Goal: Contribute content: Add original content to the website for others to see

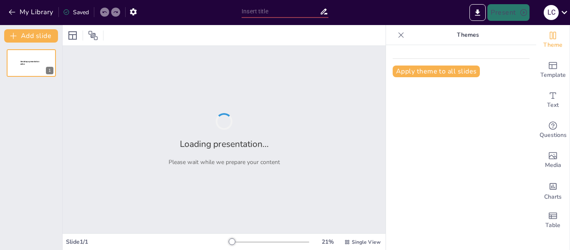
type input "Fortaleciendo Conocimientos: Preguntas Estilo Concurso de la Unidad Cuatro"
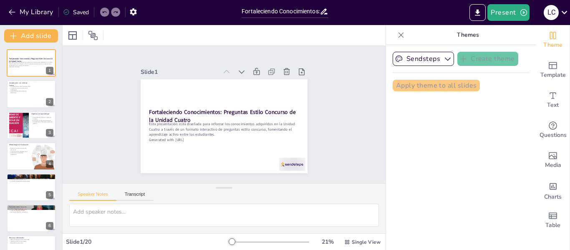
checkbox input "true"
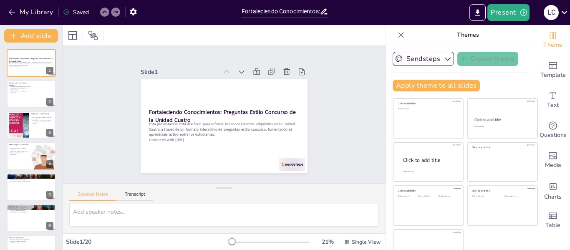
checkbox input "true"
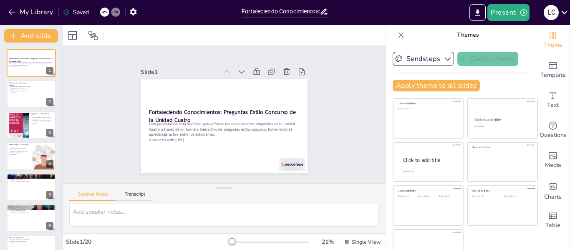
checkbox input "true"
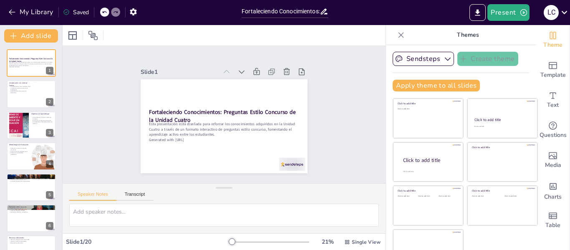
checkbox input "true"
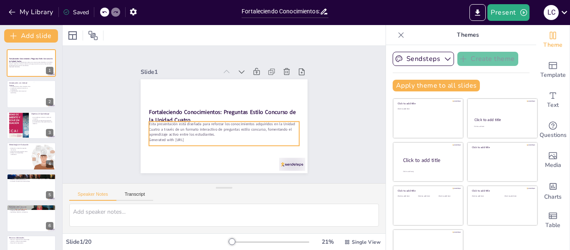
checkbox input "true"
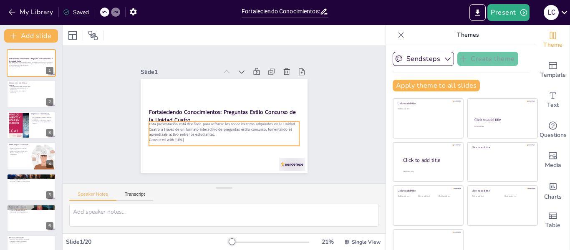
checkbox input "true"
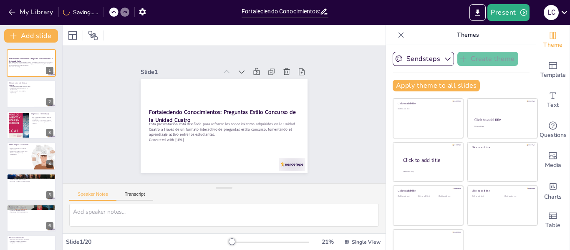
checkbox input "true"
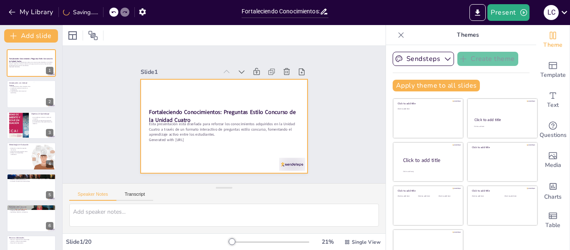
checkbox input "true"
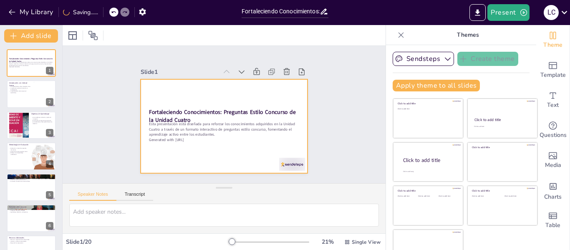
checkbox input "true"
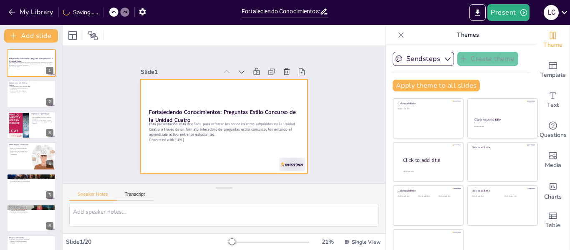
checkbox input "true"
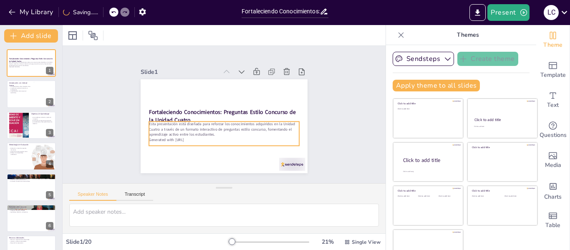
checkbox input "true"
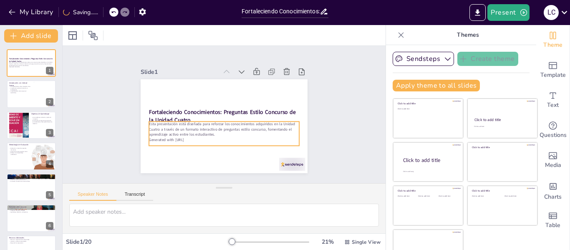
checkbox input "true"
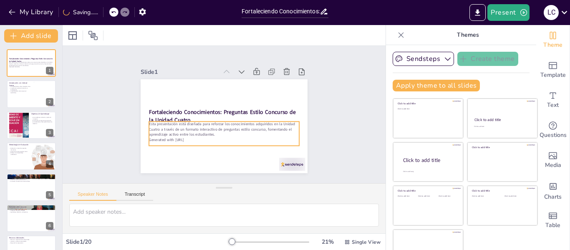
checkbox input "true"
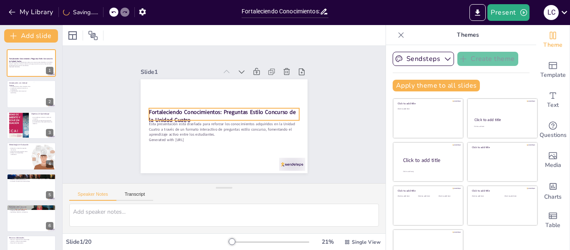
checkbox input "true"
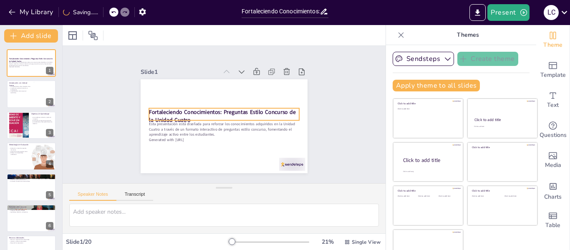
checkbox input "true"
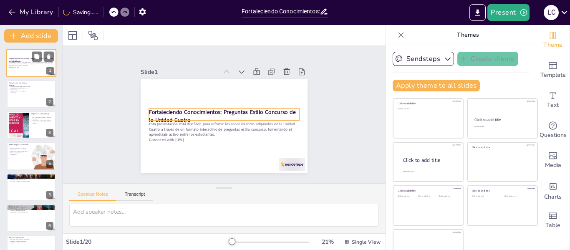
checkbox input "true"
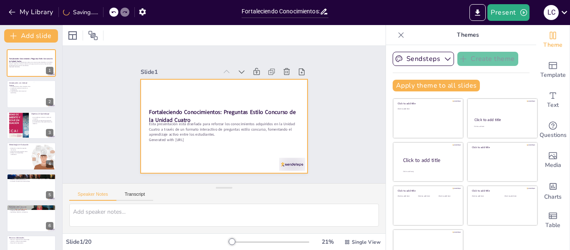
checkbox input "true"
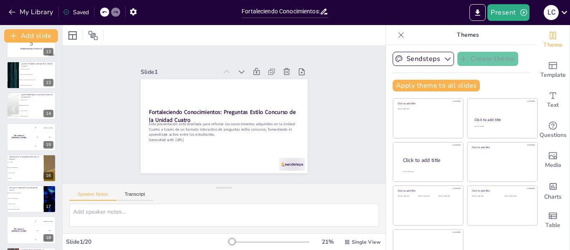
scroll to position [424, 0]
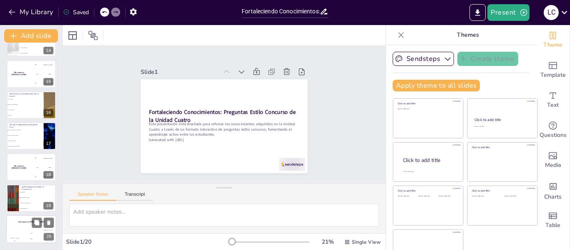
checkbox input "true"
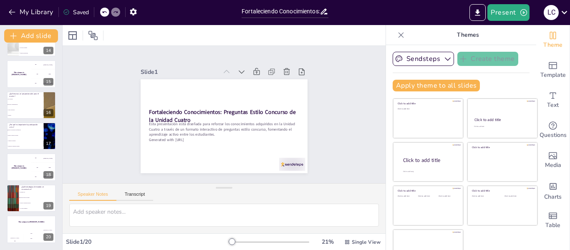
checkbox input "true"
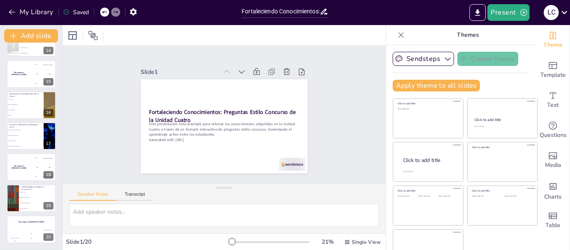
checkbox input "true"
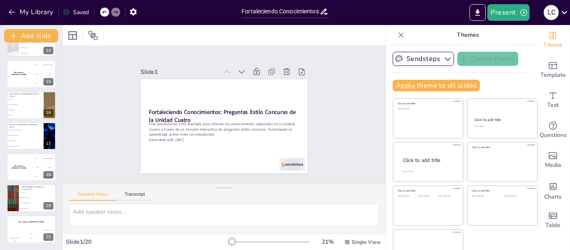
checkbox input "true"
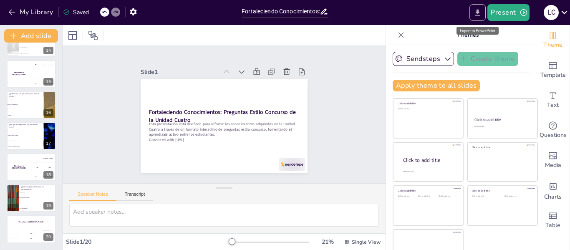
click at [478, 12] on icon "Export to PowerPoint" at bounding box center [478, 12] width 5 height 6
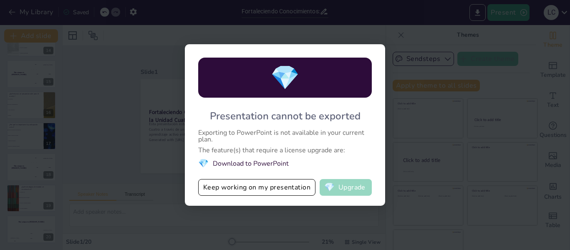
click at [344, 190] on button "💎 Upgrade" at bounding box center [346, 187] width 52 height 17
checkbox input "true"
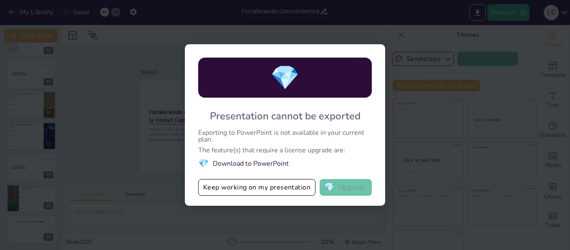
checkbox input "true"
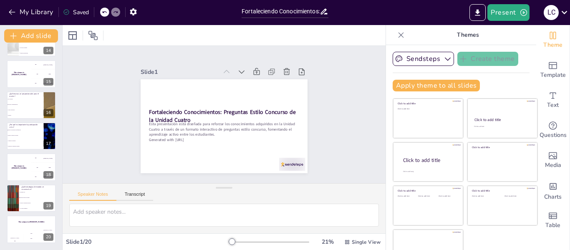
checkbox input "true"
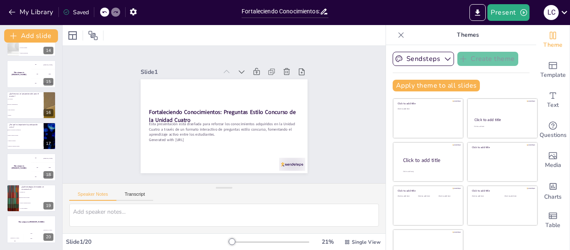
checkbox input "true"
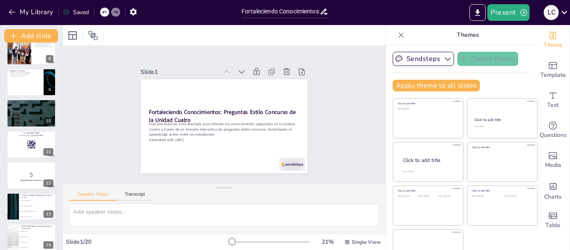
scroll to position [0, 0]
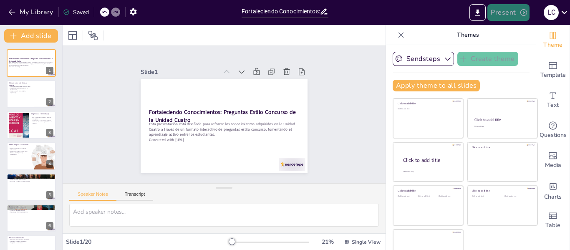
click at [507, 12] on button "Present" at bounding box center [509, 12] width 42 height 17
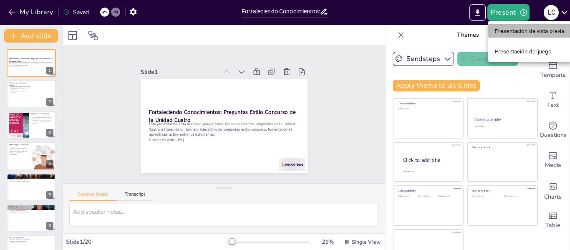
click at [524, 33] on font "Presentación de vista previa" at bounding box center [530, 31] width 70 height 6
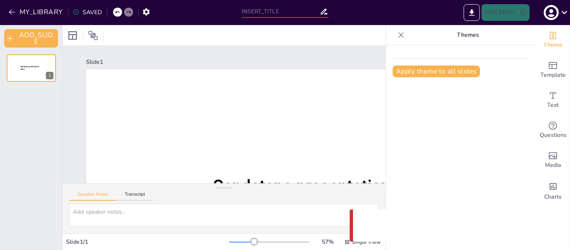
type input "Fortaleciendo Conocimientos: Preguntas Estilo Concurso de la Unidad Cuatro"
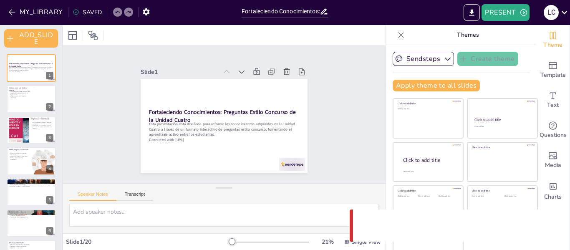
checkbox input "true"
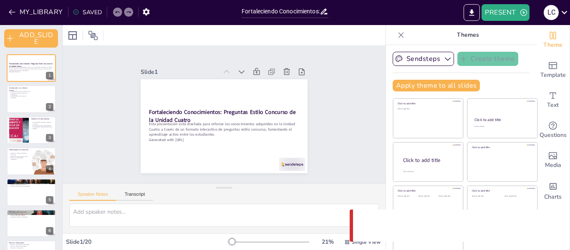
checkbox input "true"
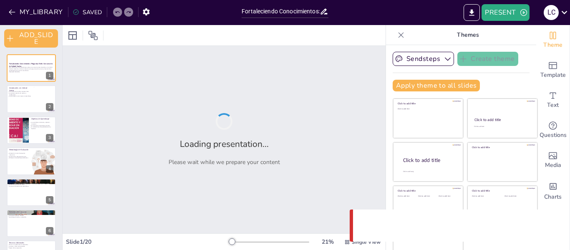
checkbox input "true"
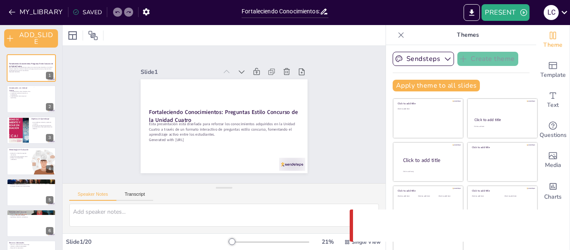
checkbox input "true"
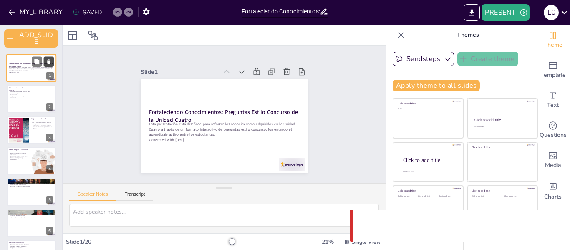
checkbox input "true"
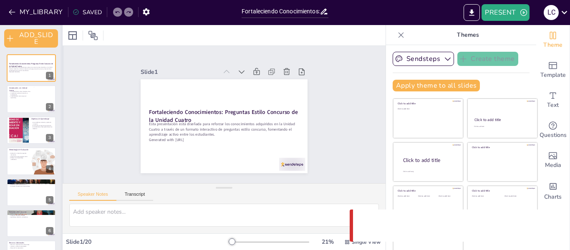
checkbox input "true"
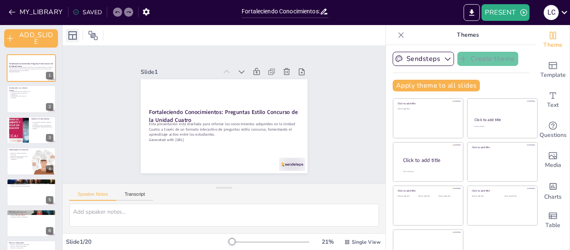
click at [72, 35] on icon at bounding box center [72, 35] width 8 height 8
click at [21, 35] on button "ADD_SLIDE" at bounding box center [31, 38] width 54 height 18
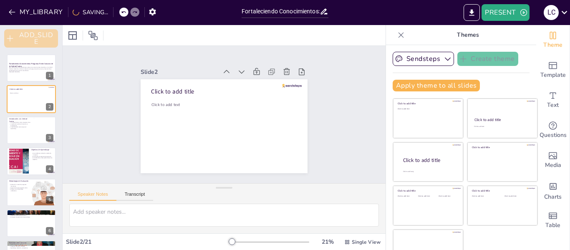
click at [10, 38] on icon "button" at bounding box center [10, 38] width 8 height 8
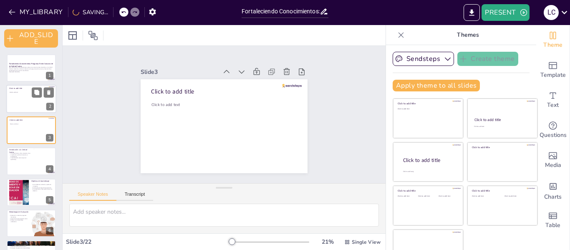
checkbox input "true"
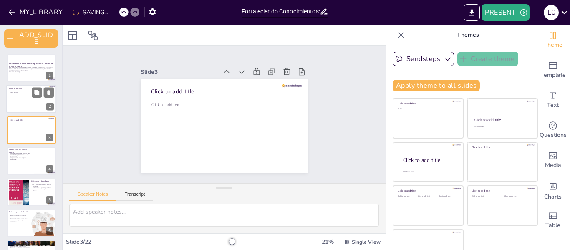
checkbox input "true"
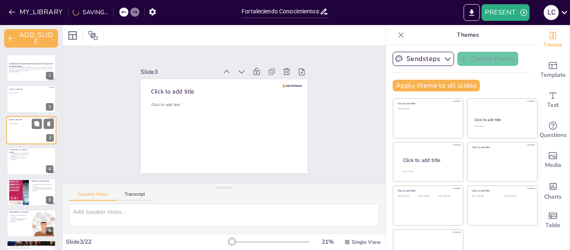
checkbox input "true"
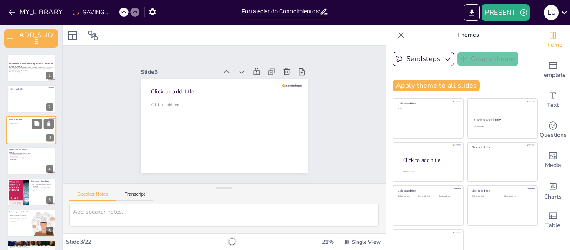
checkbox input "true"
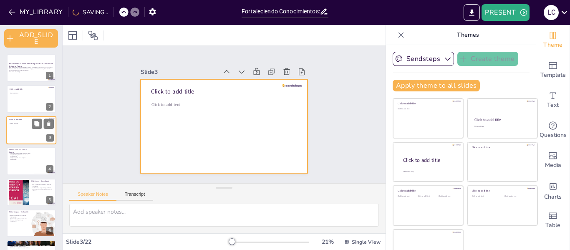
click at [21, 134] on div at bounding box center [31, 130] width 50 height 28
checkbox input "true"
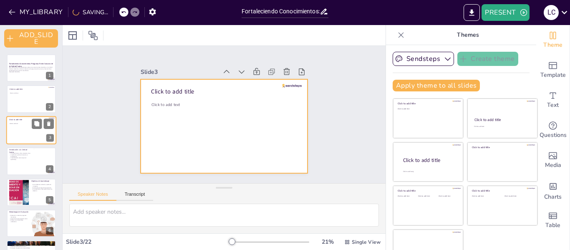
checkbox input "true"
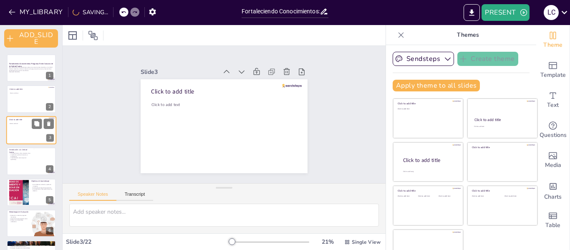
click at [24, 137] on div at bounding box center [31, 130] width 50 height 28
checkbox input "true"
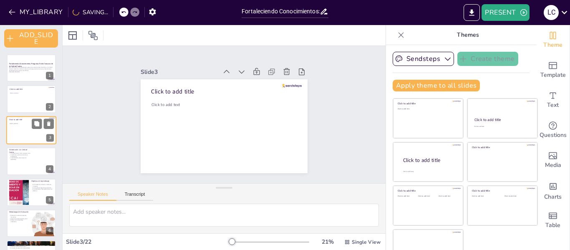
checkbox input "true"
click at [26, 138] on div at bounding box center [31, 130] width 50 height 28
checkbox input "true"
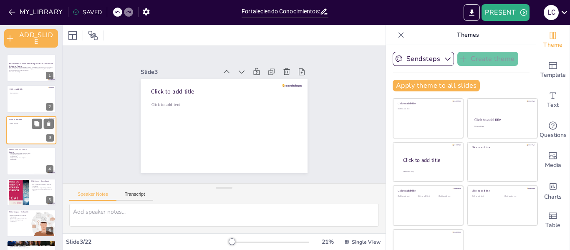
checkbox input "true"
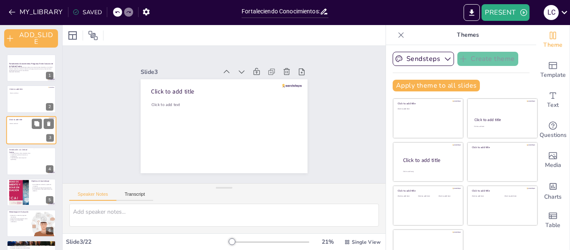
checkbox input "true"
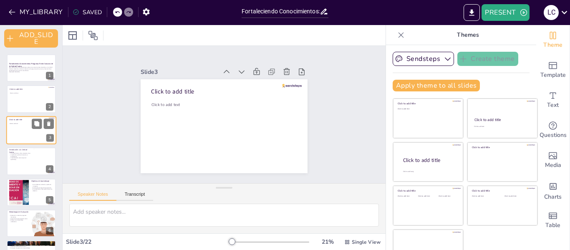
checkbox input "true"
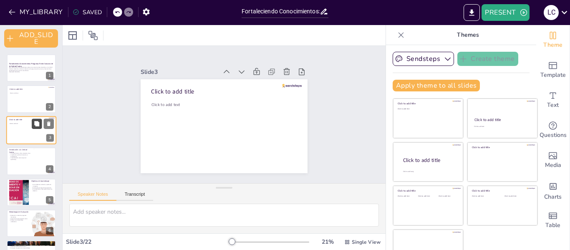
checkbox input "true"
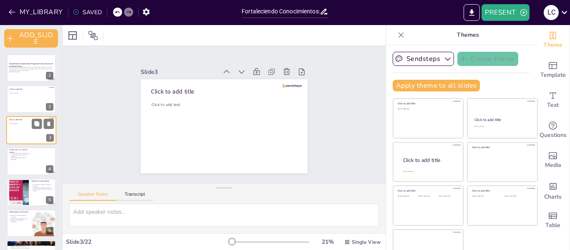
checkbox input "true"
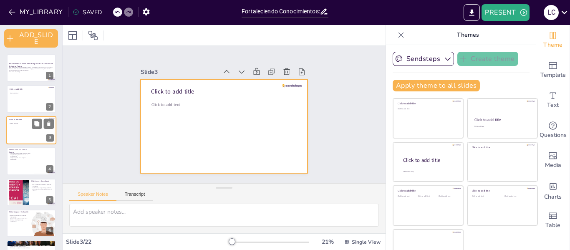
click at [32, 136] on div at bounding box center [31, 130] width 50 height 28
checkbox input "true"
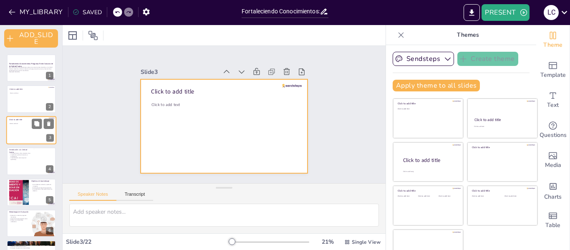
checkbox input "true"
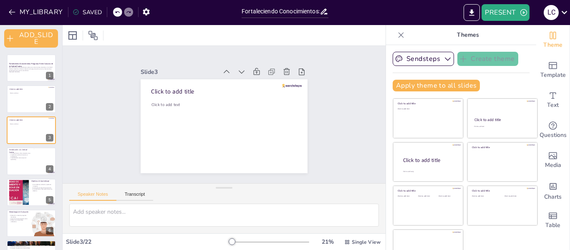
checkbox input "true"
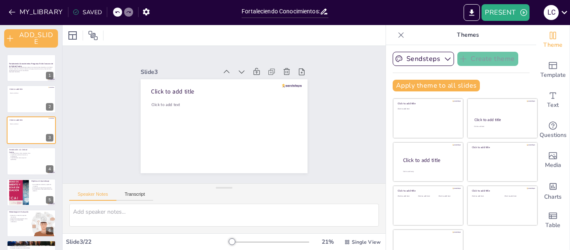
checkbox input "true"
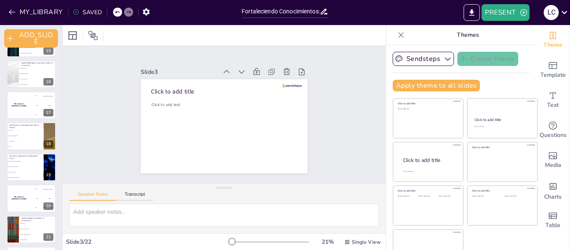
scroll to position [491, 0]
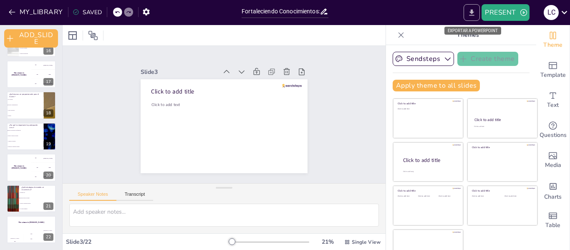
click at [474, 13] on icon "EXPORT_TO_POWERPOINT" at bounding box center [472, 12] width 9 height 9
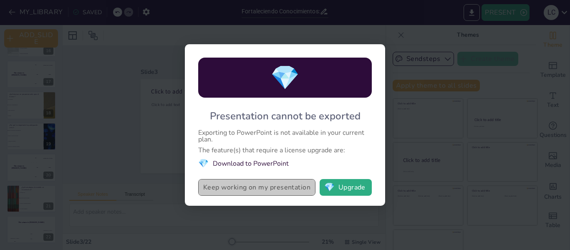
click at [261, 189] on button "Keep working on my presentation" at bounding box center [256, 187] width 117 height 17
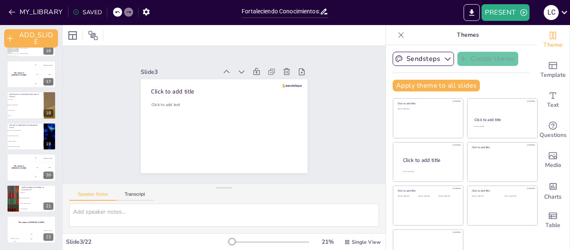
checkbox input "true"
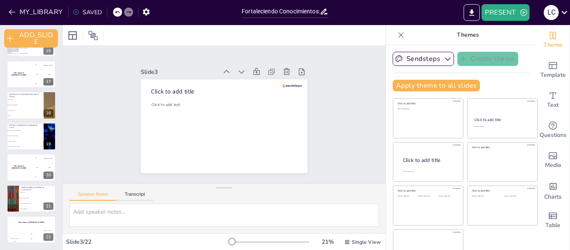
checkbox input "true"
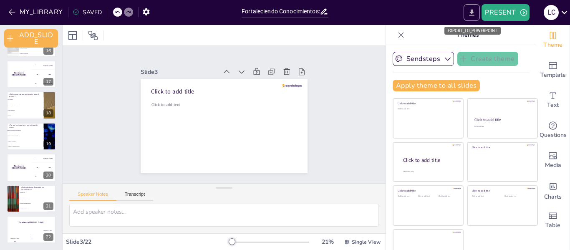
click at [470, 11] on icon "EXPORT_TO_POWERPOINT" at bounding box center [472, 12] width 9 height 9
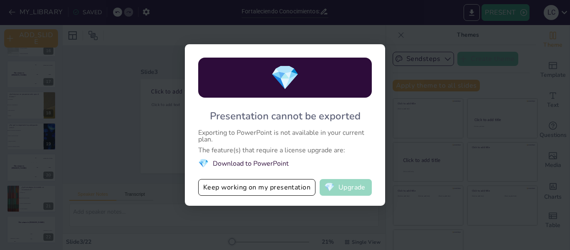
click at [345, 188] on button "💎 Upgrade" at bounding box center [346, 187] width 52 height 17
checkbox input "true"
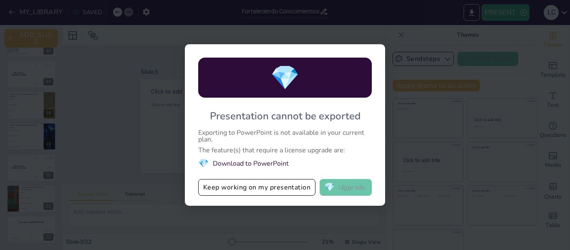
checkbox input "true"
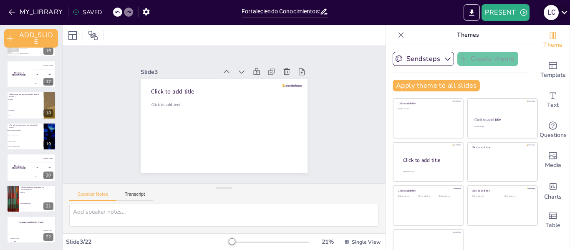
click at [565, 15] on icon at bounding box center [564, 12] width 11 height 11
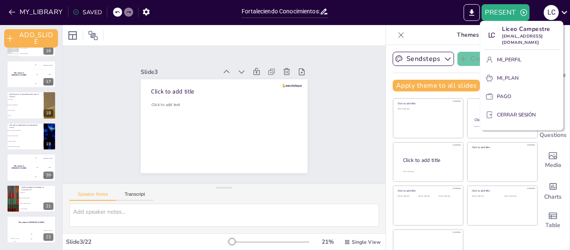
click at [416, 32] on div at bounding box center [285, 125] width 570 height 250
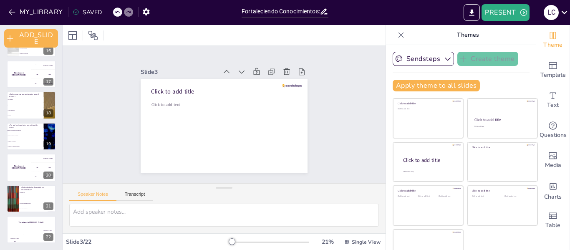
click at [116, 12] on icon at bounding box center [117, 12] width 4 height 2
checkbox input "true"
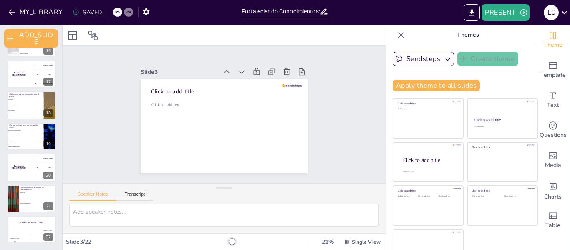
checkbox input "true"
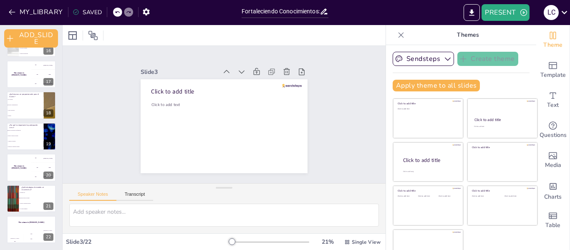
checkbox input "true"
click at [116, 12] on icon at bounding box center [117, 12] width 4 height 2
checkbox input "true"
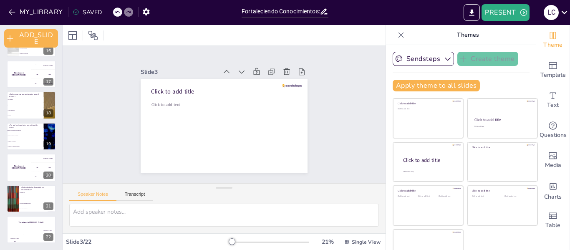
checkbox input "true"
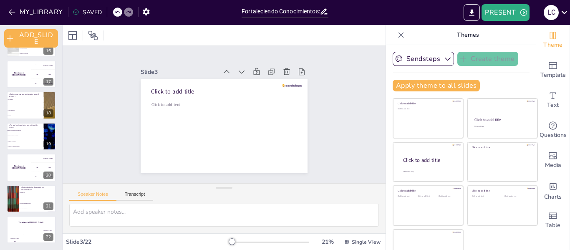
checkbox input "true"
click at [11, 12] on icon "button" at bounding box center [12, 12] width 6 height 5
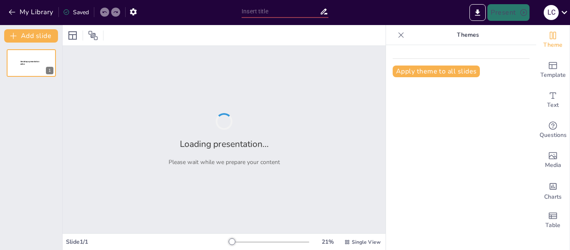
type input "Fortaleciendo Conocimientos: Preguntas Estilo Concurso de la Unidad Cuatro"
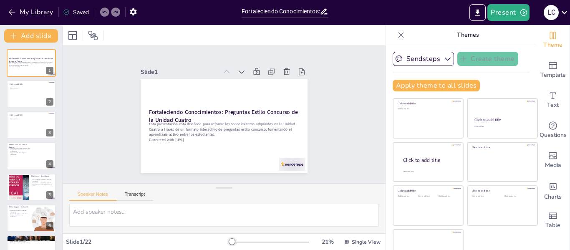
checkbox input "true"
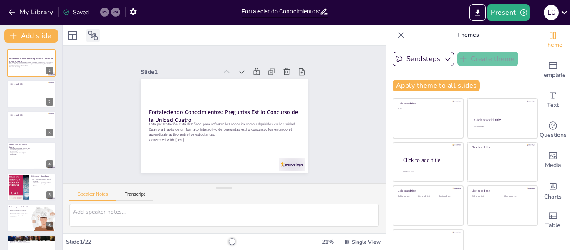
click at [95, 35] on icon at bounding box center [93, 35] width 10 height 10
checkbox input "true"
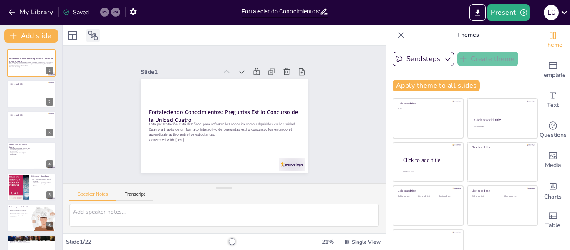
checkbox input "true"
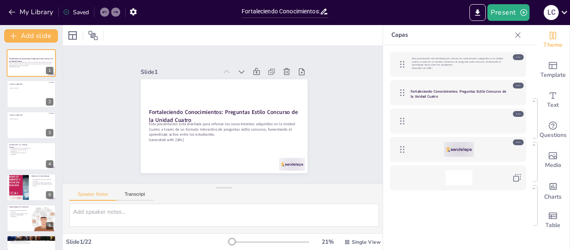
click at [80, 12] on div "Saved" at bounding box center [76, 12] width 26 height 8
click at [133, 15] on icon "button" at bounding box center [133, 11] width 7 height 7
